Goal: Transaction & Acquisition: Purchase product/service

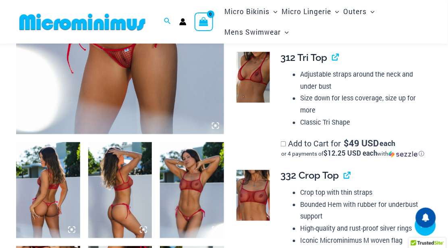
scroll to position [215, 0]
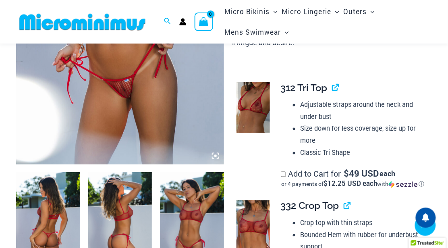
click at [216, 156] on icon at bounding box center [215, 156] width 2 height 2
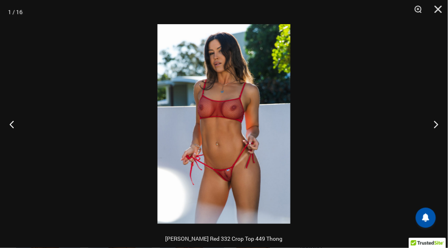
click at [222, 147] on img at bounding box center [223, 123] width 133 height 199
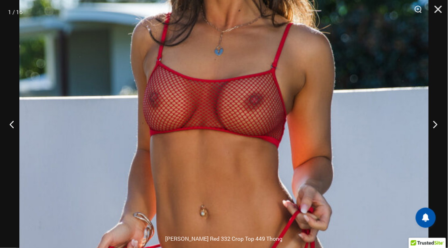
click at [436, 123] on button "Next" at bounding box center [432, 124] width 30 height 40
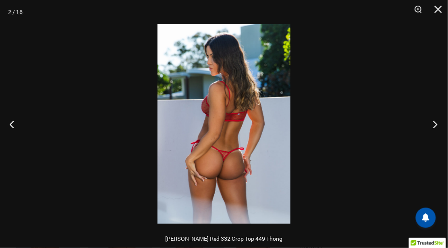
click at [436, 123] on button "Next" at bounding box center [432, 124] width 30 height 40
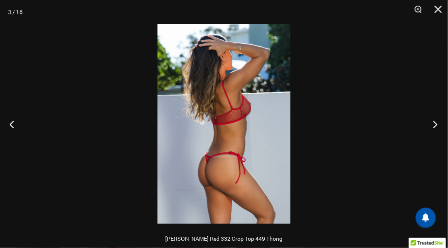
click at [436, 123] on button "Next" at bounding box center [432, 124] width 30 height 40
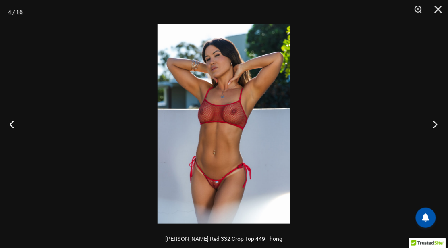
click at [436, 123] on button "Next" at bounding box center [432, 124] width 30 height 40
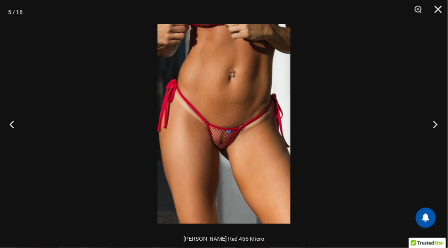
click at [436, 123] on button "Next" at bounding box center [432, 124] width 30 height 40
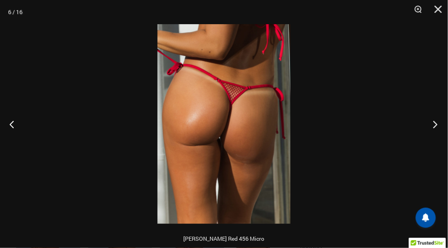
click at [436, 123] on button "Next" at bounding box center [432, 124] width 30 height 40
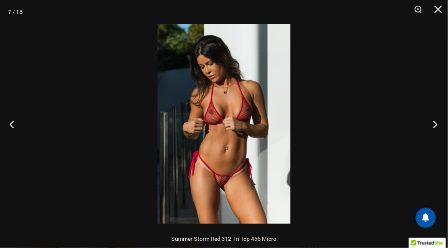
click at [436, 123] on button "Next" at bounding box center [432, 124] width 30 height 40
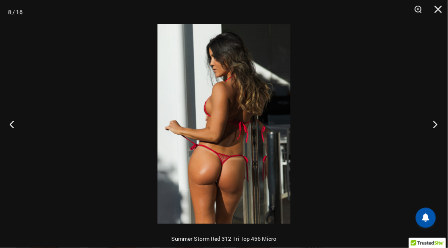
click at [436, 123] on button "Next" at bounding box center [432, 124] width 30 height 40
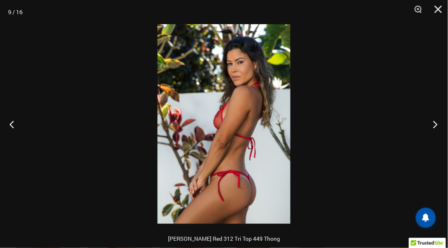
click at [436, 123] on button "Next" at bounding box center [432, 124] width 30 height 40
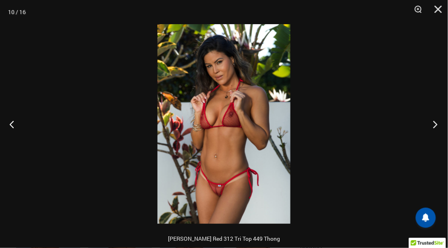
click at [436, 123] on button "Next" at bounding box center [432, 124] width 30 height 40
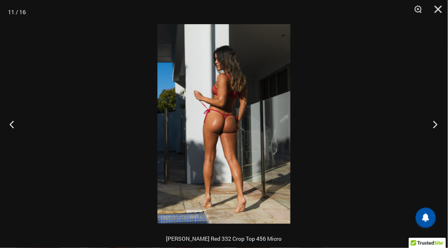
click at [436, 123] on button "Next" at bounding box center [432, 124] width 30 height 40
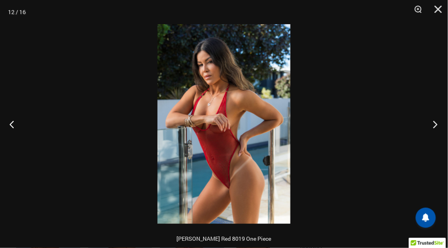
click at [436, 123] on button "Next" at bounding box center [432, 124] width 30 height 40
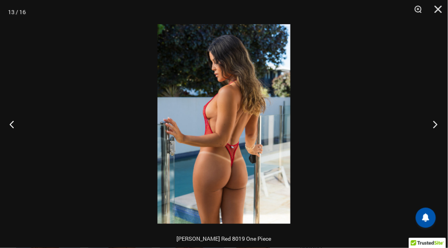
click at [436, 123] on button "Next" at bounding box center [432, 124] width 30 height 40
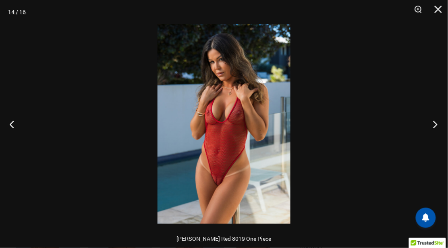
click at [433, 124] on button "Next" at bounding box center [432, 124] width 30 height 40
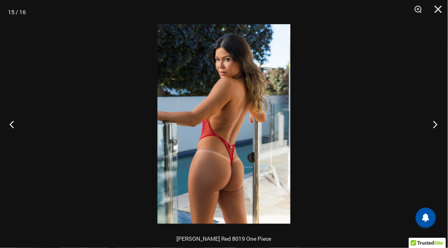
click at [433, 124] on button "Next" at bounding box center [432, 124] width 30 height 40
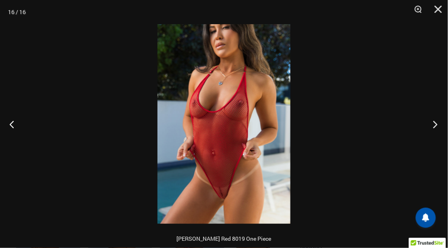
click at [433, 124] on button "Next" at bounding box center [432, 124] width 30 height 40
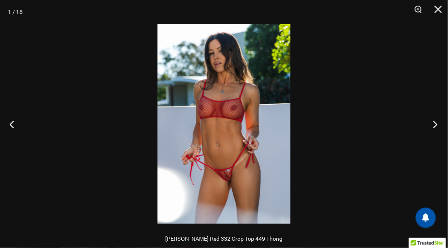
click at [433, 124] on button "Next" at bounding box center [432, 124] width 30 height 40
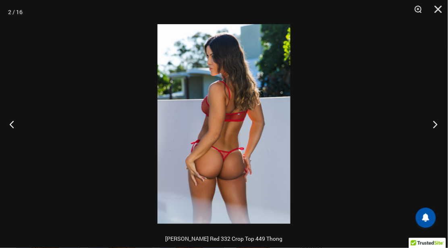
click at [433, 124] on button "Next" at bounding box center [432, 124] width 30 height 40
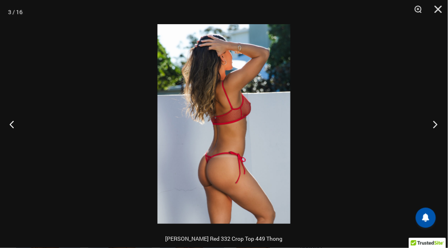
click at [433, 124] on button "Next" at bounding box center [432, 124] width 30 height 40
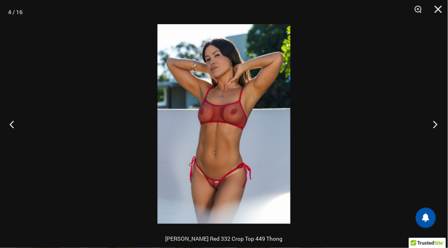
click at [433, 124] on button "Next" at bounding box center [432, 124] width 30 height 40
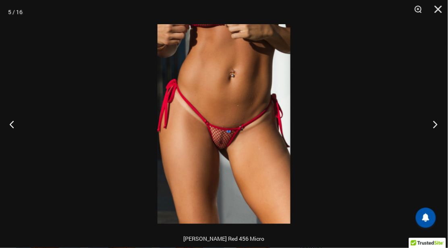
click at [433, 124] on button "Next" at bounding box center [432, 124] width 30 height 40
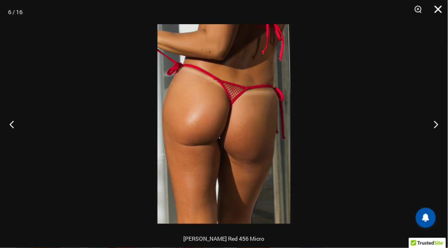
click at [438, 12] on button "Close" at bounding box center [435, 12] width 20 height 24
